Goal: Task Accomplishment & Management: Manage account settings

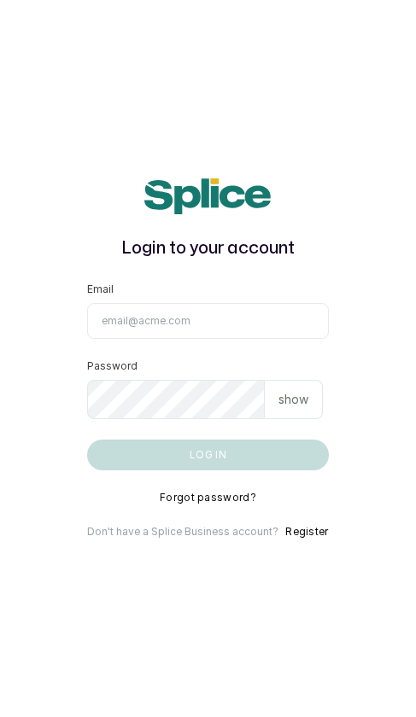
scroll to position [428, 0]
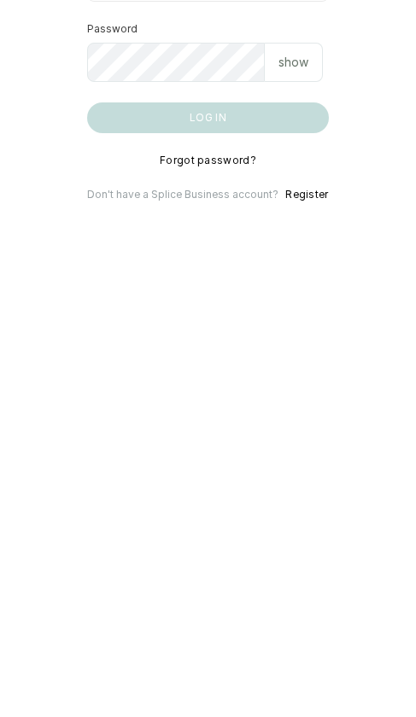
type input "[EMAIL_ADDRESS][DOMAIN_NAME]"
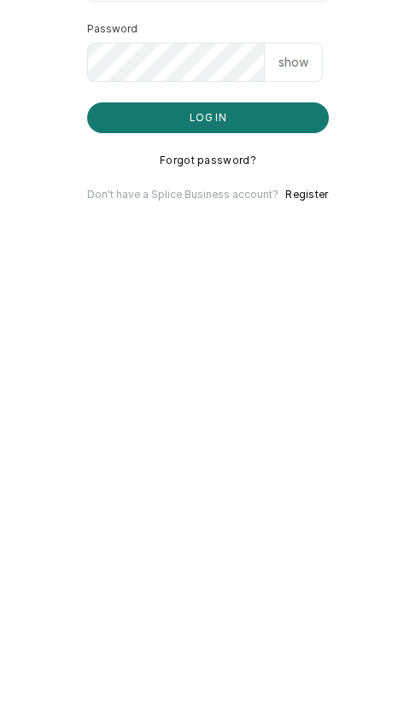
click at [207, 439] on button "Log in" at bounding box center [207, 454] width 241 height 31
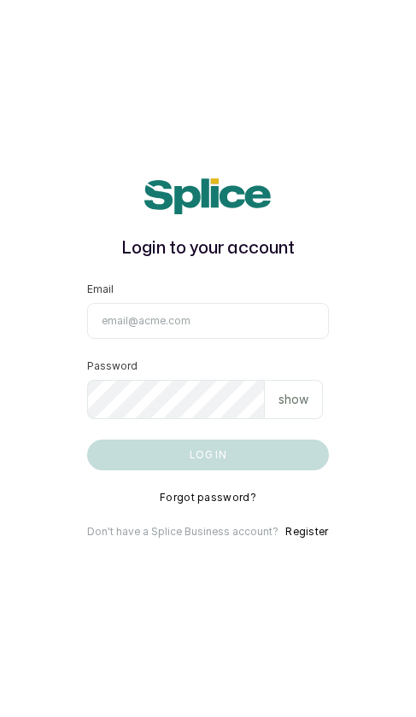
click at [266, 339] on input "Email" at bounding box center [207, 321] width 241 height 36
type input "[EMAIL_ADDRESS][DOMAIN_NAME]"
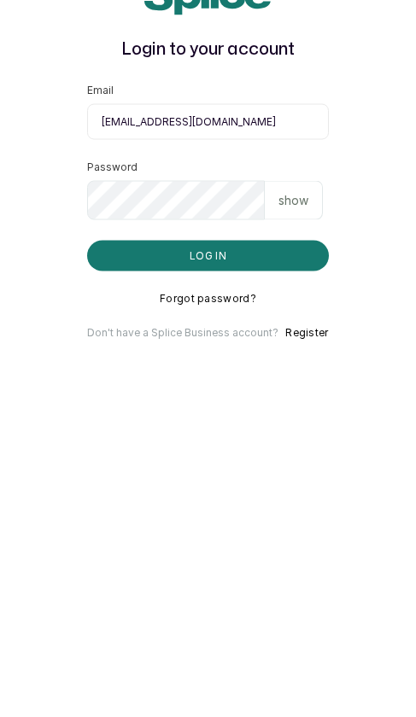
click at [294, 380] on div "show" at bounding box center [294, 399] width 58 height 39
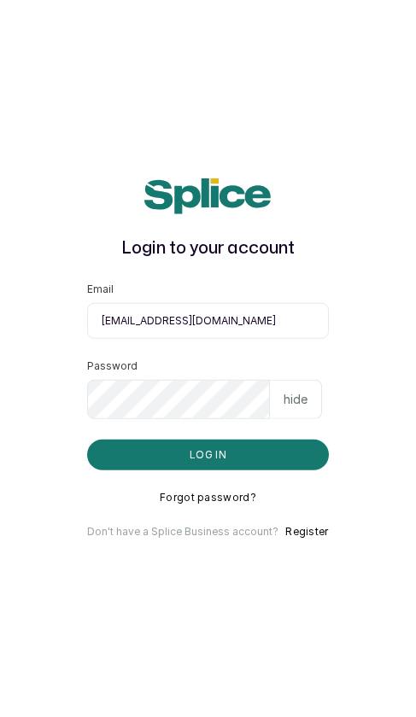
click at [286, 439] on button "Log in" at bounding box center [207, 454] width 241 height 31
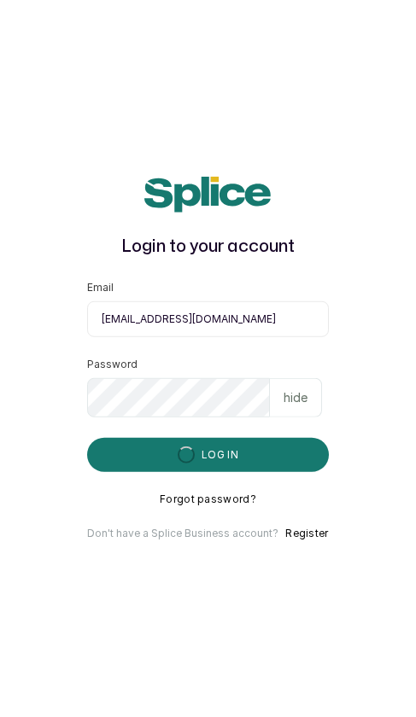
scroll to position [82, 0]
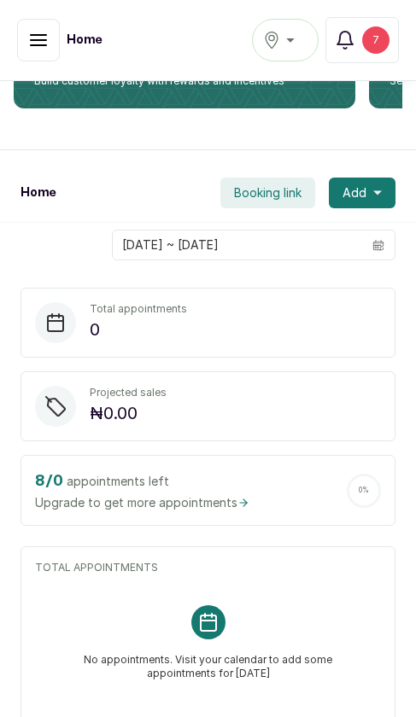
scroll to position [187, 0]
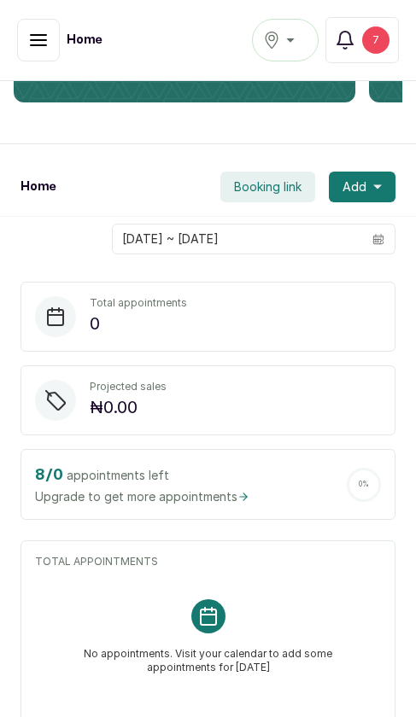
click at [264, 491] on div "8 / 0 appointments left Upgrade to get more appointments 0 %" at bounding box center [207, 484] width 375 height 71
click at [231, 493] on span "Upgrade to get more appointments" at bounding box center [142, 496] width 214 height 18
